Goal: Entertainment & Leisure: Browse casually

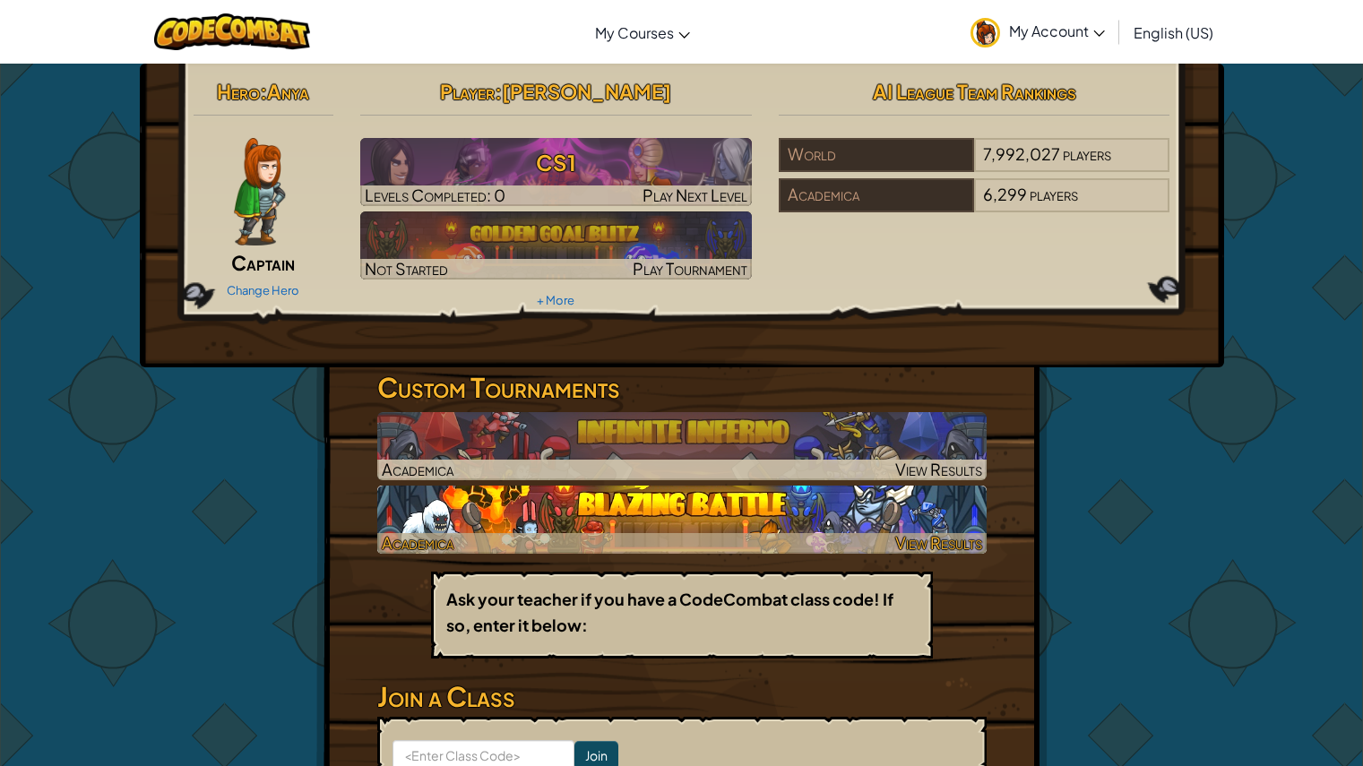
click at [844, 509] on img at bounding box center [681, 520] width 609 height 68
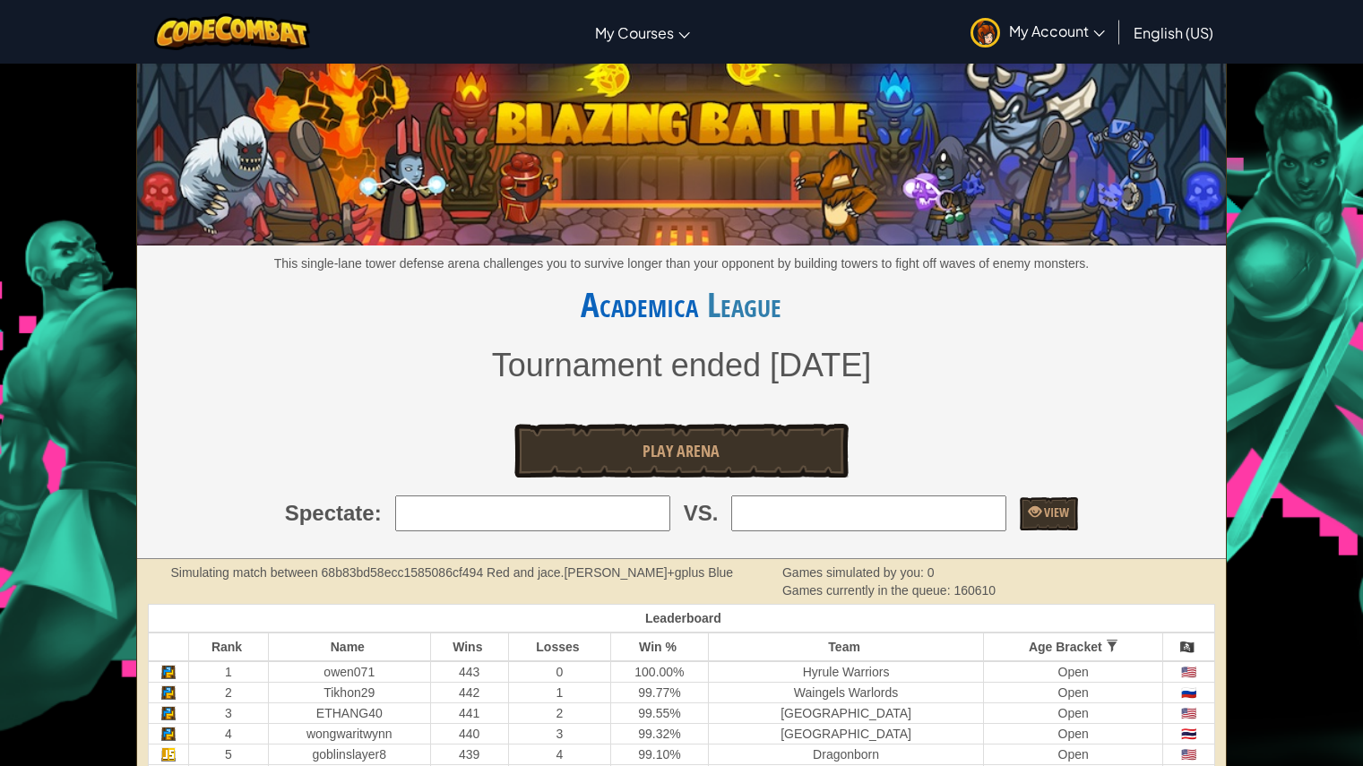
click at [843, 522] on input "search" at bounding box center [868, 514] width 275 height 36
click at [683, 458] on span "Play Arena" at bounding box center [680, 451] width 77 height 22
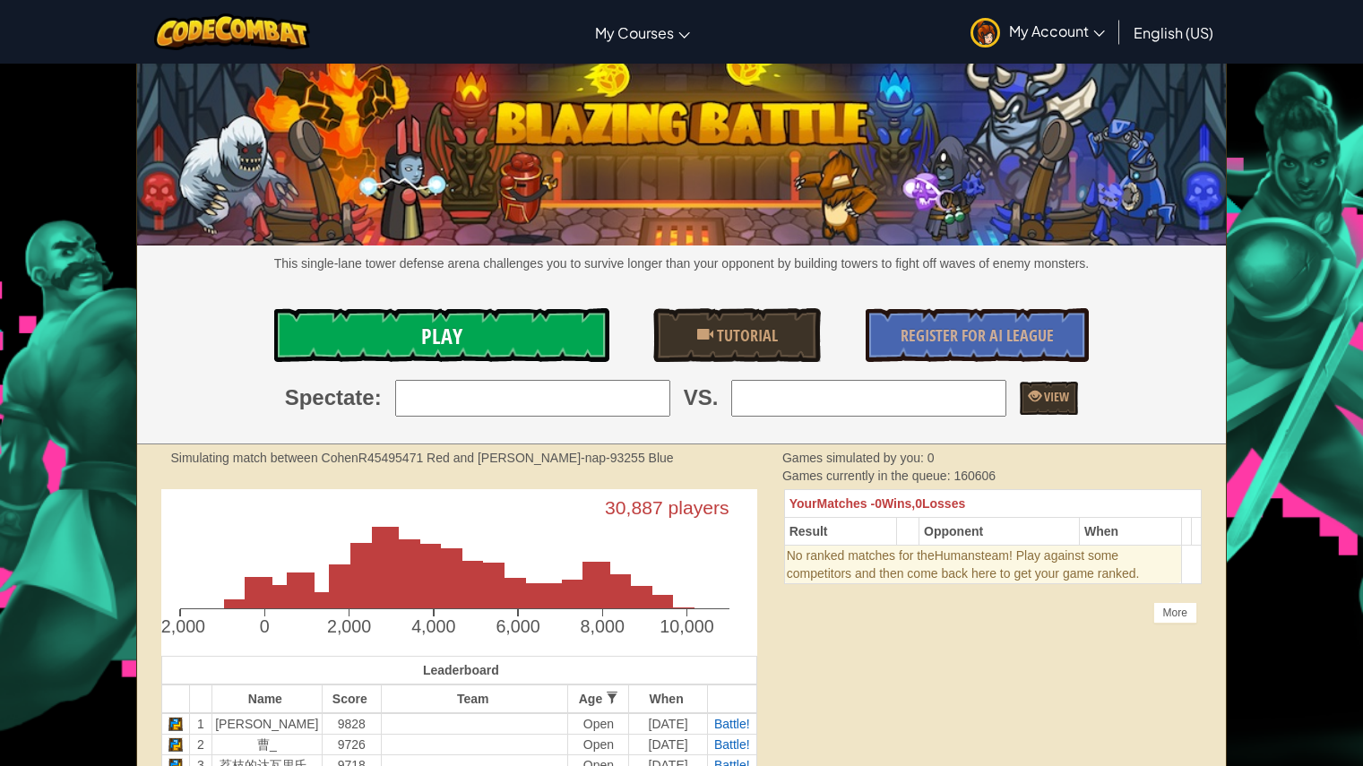
click at [483, 315] on link "Play" at bounding box center [441, 335] width 334 height 54
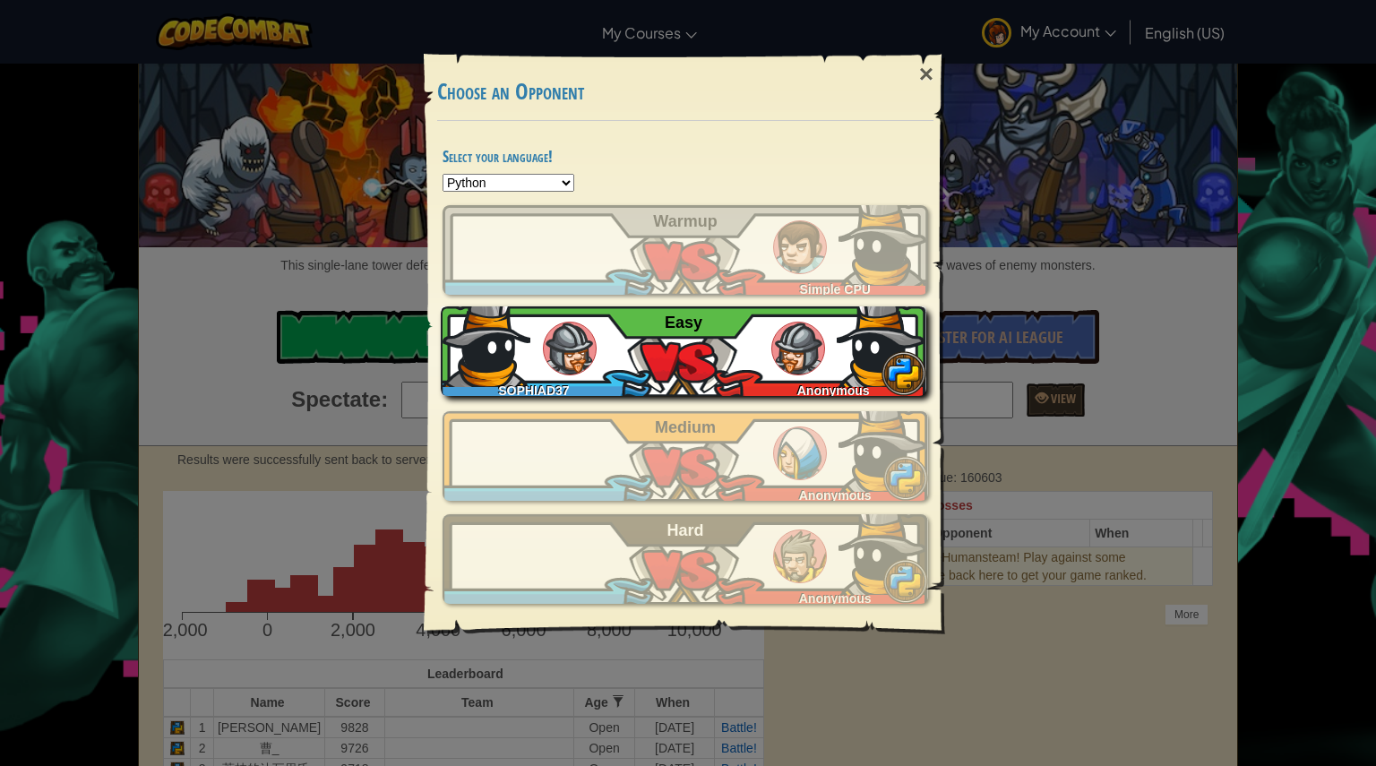
click at [683, 339] on div "SOPHIAD37 Anonymous Easy" at bounding box center [684, 351] width 486 height 90
